Goal: Information Seeking & Learning: Learn about a topic

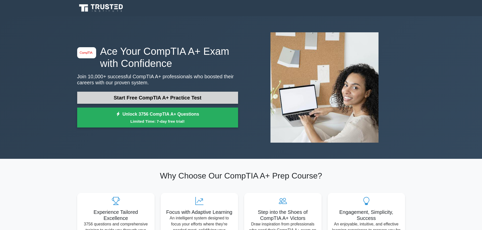
click at [118, 96] on link "Start Free CompTIA A+ Practice Test" at bounding box center [157, 98] width 161 height 12
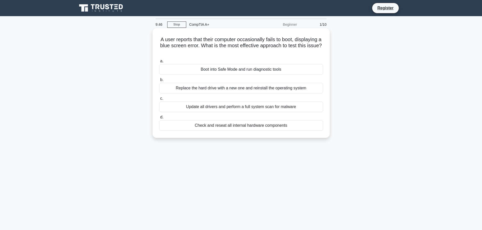
click at [233, 70] on div "Boot into Safe Mode and run diagnostic tools" at bounding box center [241, 69] width 164 height 11
click at [159, 63] on input "a. Boot into Safe Mode and run diagnostic tools" at bounding box center [159, 61] width 0 height 3
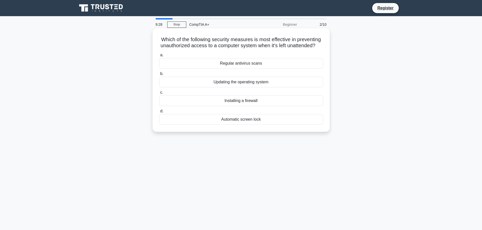
click at [248, 125] on div "Automatic screen lock" at bounding box center [241, 119] width 164 height 11
click at [159, 113] on input "d. Automatic screen lock" at bounding box center [159, 111] width 0 height 3
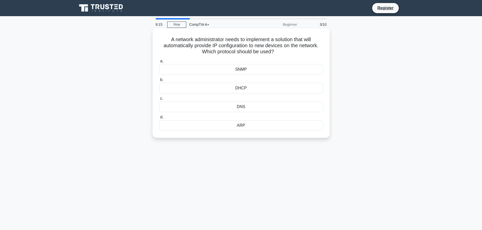
click at [250, 87] on div "DHCP" at bounding box center [241, 88] width 164 height 11
click at [159, 82] on input "b. DHCP" at bounding box center [159, 79] width 0 height 3
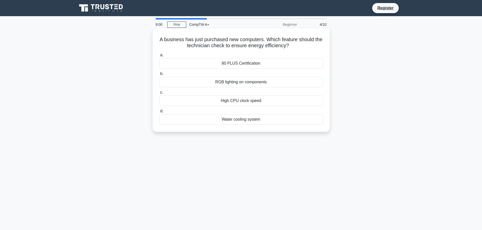
click at [251, 65] on div "80 PLUS Certification" at bounding box center [241, 63] width 164 height 11
click at [159, 57] on input "a. 80 PLUS Certification" at bounding box center [159, 55] width 0 height 3
click at [254, 63] on div "Format the partition before installing Windows" at bounding box center [241, 63] width 164 height 11
click at [159, 57] on input "a. Format the partition before installing Windows" at bounding box center [159, 55] width 0 height 3
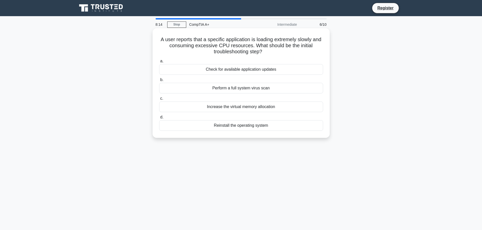
click at [208, 87] on div "Perform a full system virus scan" at bounding box center [241, 88] width 164 height 11
click at [159, 82] on input "b. Perform a full system virus scan" at bounding box center [159, 79] width 0 height 3
click at [266, 70] on div "Mandatory access control" at bounding box center [241, 69] width 164 height 11
click at [159, 63] on input "a. Mandatory access control" at bounding box center [159, 61] width 0 height 3
click at [251, 71] on div "GPU clock speed and memory bandwidth" at bounding box center [241, 69] width 164 height 11
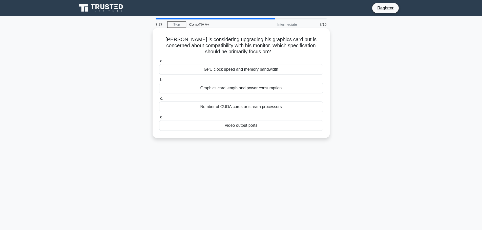
click at [159, 63] on input "a. GPU clock speed and memory bandwidth" at bounding box center [159, 61] width 0 height 3
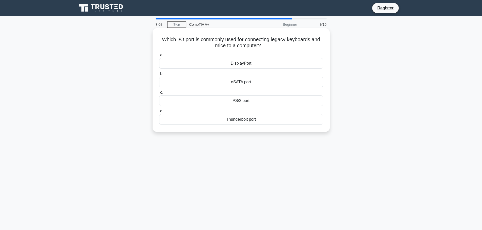
click at [224, 83] on div "eSATA port" at bounding box center [241, 82] width 164 height 11
click at [159, 76] on input "b. eSATA port" at bounding box center [159, 73] width 0 height 3
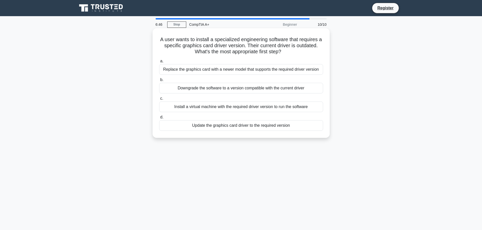
click at [201, 123] on div "Update the graphics card driver to the required version" at bounding box center [241, 125] width 164 height 11
click at [159, 119] on input "d. Update the graphics card driver to the required version" at bounding box center [159, 117] width 0 height 3
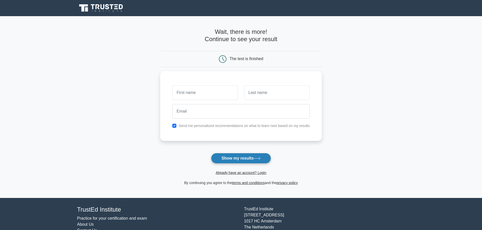
click at [250, 155] on button "Show my results" at bounding box center [241, 158] width 60 height 11
click at [175, 125] on input "checkbox" at bounding box center [174, 125] width 4 height 4
checkbox input "false"
click at [138, 121] on main "Wait, there is more! Continue to see your result The test is finished and the" at bounding box center [241, 107] width 482 height 182
click at [198, 94] on input "text" at bounding box center [205, 91] width 66 height 15
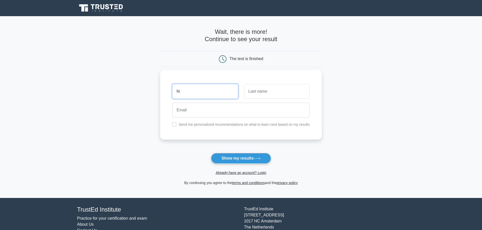
type input "hi"
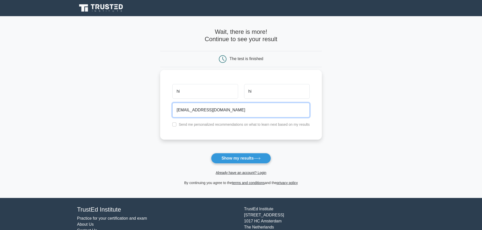
type input "hi@gmail.com"
click at [211, 153] on button "Show my results" at bounding box center [241, 158] width 60 height 11
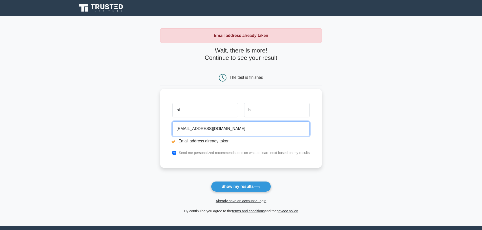
click at [181, 130] on input "hi@gmail.com" at bounding box center [240, 129] width 137 height 15
type input "hi123456@gmail.com"
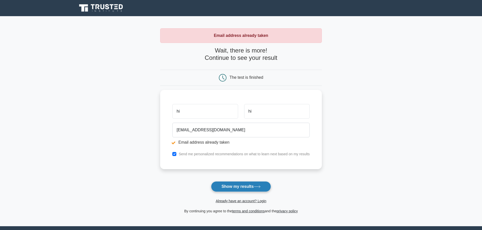
click at [249, 186] on button "Show my results" at bounding box center [241, 187] width 60 height 11
click at [173, 154] on input "checkbox" at bounding box center [174, 153] width 4 height 4
checkbox input "false"
click at [144, 147] on main "Email address already taken Wait, there is more! Continue to see your result Th…" at bounding box center [241, 121] width 482 height 210
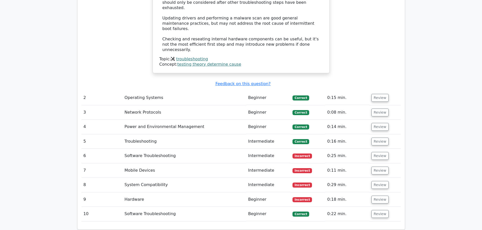
scroll to position [683, 0]
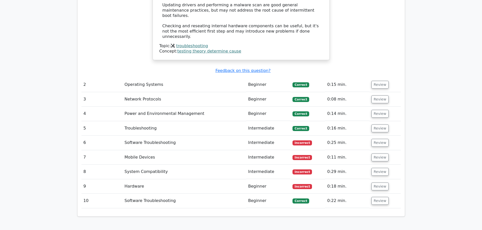
click at [119, 136] on td "6" at bounding box center [101, 143] width 41 height 14
click at [375, 139] on button "Review" at bounding box center [379, 143] width 17 height 8
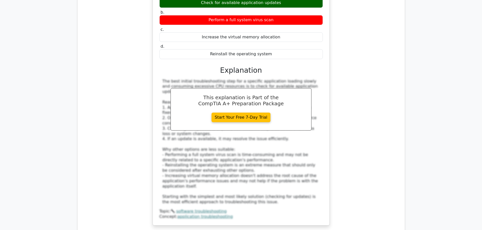
scroll to position [936, 0]
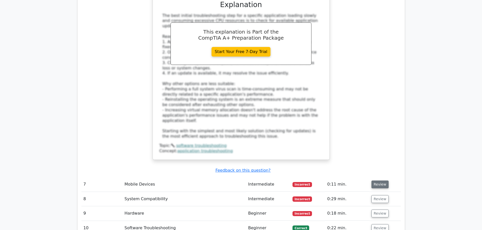
click at [377, 181] on button "Review" at bounding box center [379, 185] width 17 height 8
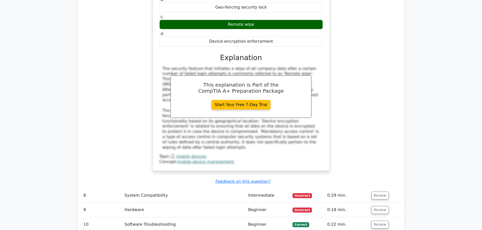
scroll to position [1189, 0]
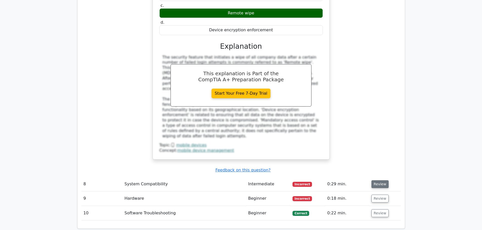
click at [379, 181] on button "Review" at bounding box center [379, 185] width 17 height 8
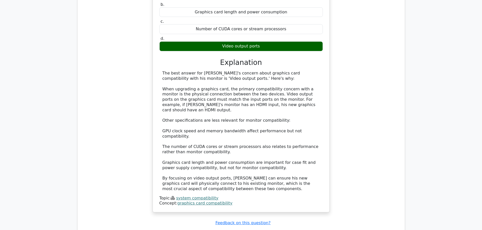
scroll to position [1442, 0]
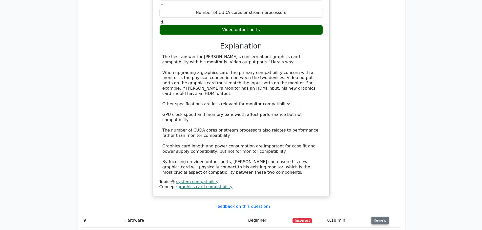
click at [376, 217] on button "Review" at bounding box center [379, 221] width 17 height 8
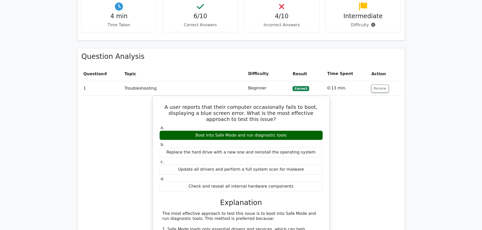
scroll to position [354, 0]
